Goal: Check status: Verify the current state of an ongoing process or item

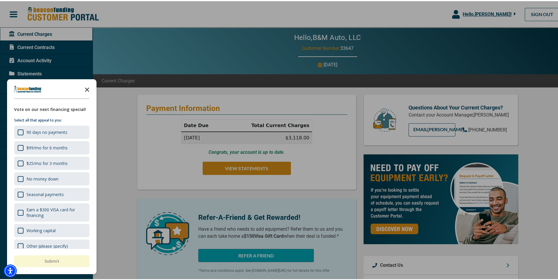
click at [85, 89] on icon "Close the survey" at bounding box center [87, 88] width 12 height 12
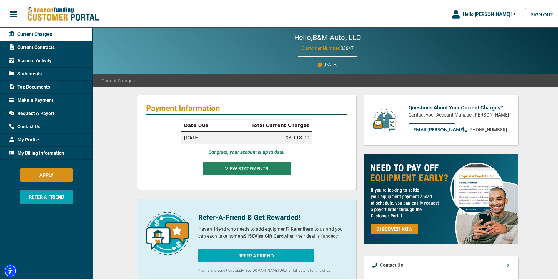
click at [227, 166] on button "VIEW STATEMENTS" at bounding box center [247, 167] width 88 height 13
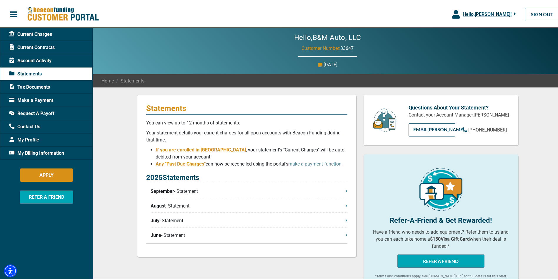
click at [31, 58] on span "Account Activity" at bounding box center [30, 59] width 42 height 7
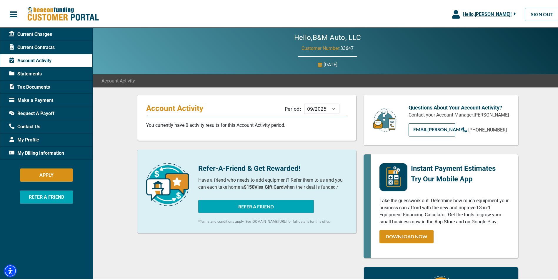
click at [39, 32] on span "Current Charges" at bounding box center [30, 33] width 43 height 7
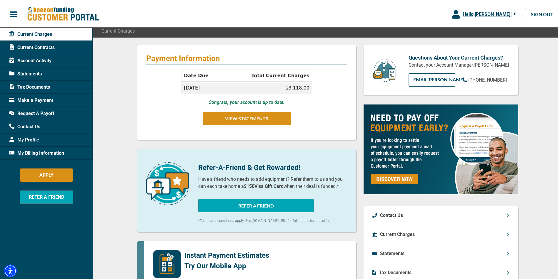
scroll to position [118, 0]
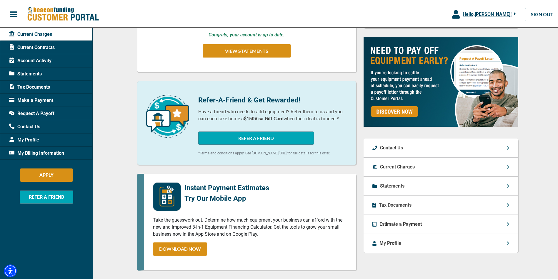
click at [388, 188] on p "Statements" at bounding box center [392, 185] width 24 height 7
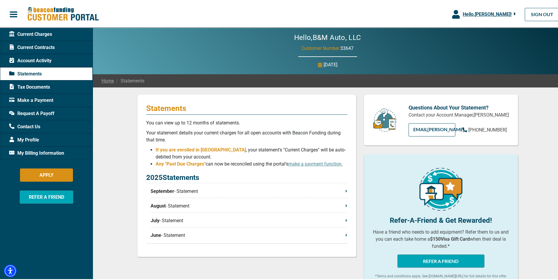
click at [160, 237] on p "June - Statement" at bounding box center [248, 234] width 197 height 7
click at [39, 139] on div "My Profile" at bounding box center [46, 138] width 93 height 13
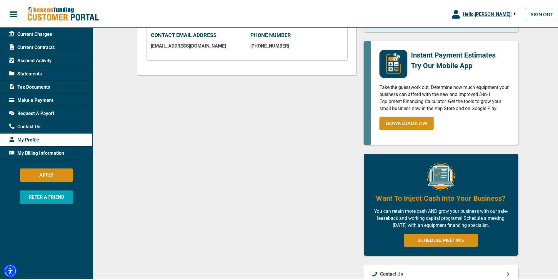
scroll to position [323, 0]
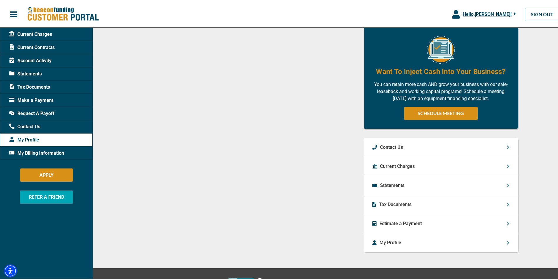
click at [399, 169] on p "Current Charges" at bounding box center [397, 165] width 35 height 7
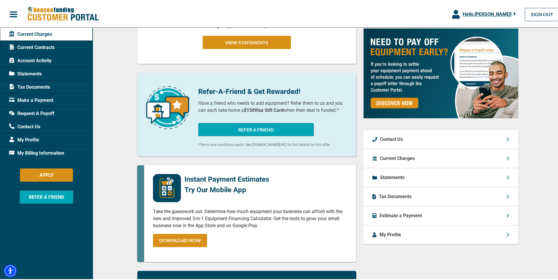
scroll to position [176, 0]
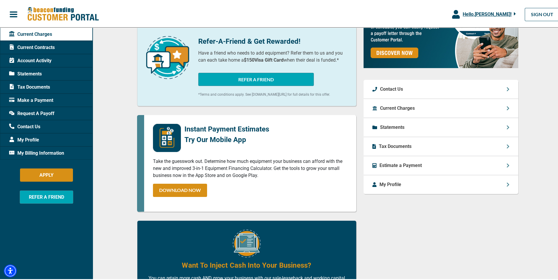
click at [36, 138] on span "My Profile" at bounding box center [24, 139] width 30 height 7
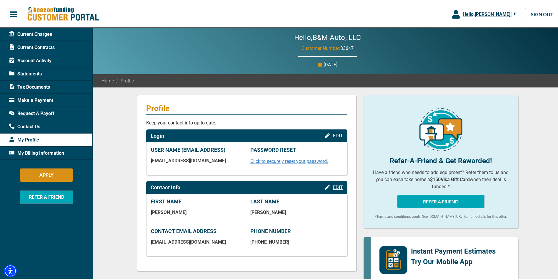
click at [30, 49] on span "Current Contracts" at bounding box center [32, 46] width 46 height 7
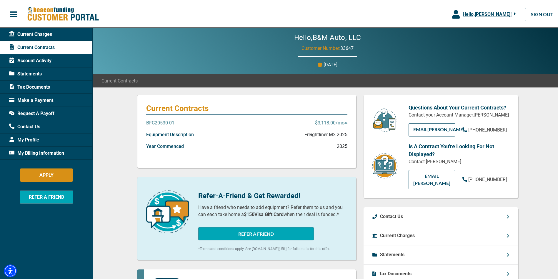
click at [337, 121] on p "$3,118.00 /mo" at bounding box center [331, 121] width 32 height 7
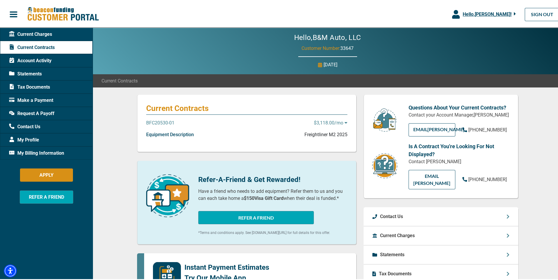
click at [337, 121] on p "$3,118.00 /mo" at bounding box center [331, 121] width 34 height 7
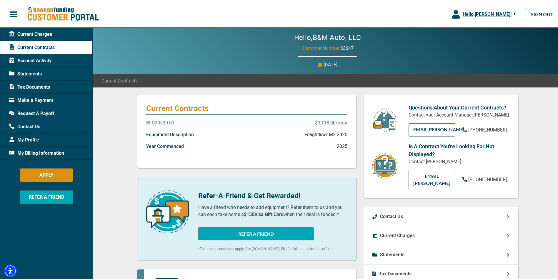
click at [156, 134] on p "Equipment Description" at bounding box center [170, 133] width 48 height 7
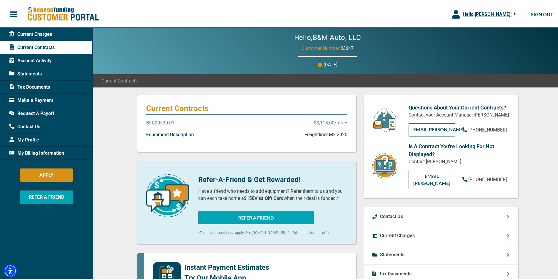
click at [40, 9] on img at bounding box center [63, 13] width 72 height 15
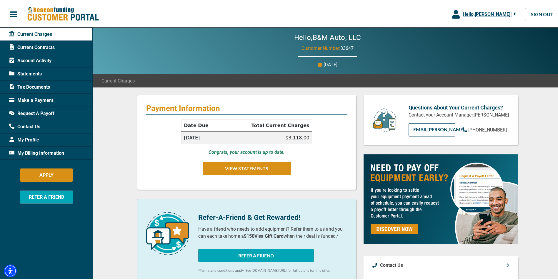
click at [16, 17] on span "button" at bounding box center [13, 13] width 9 height 9
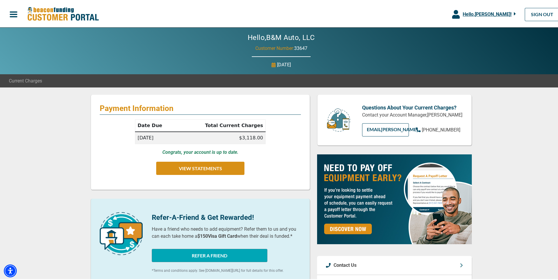
click at [16, 17] on span "button" at bounding box center [13, 13] width 9 height 9
